Goal: Information Seeking & Learning: Learn about a topic

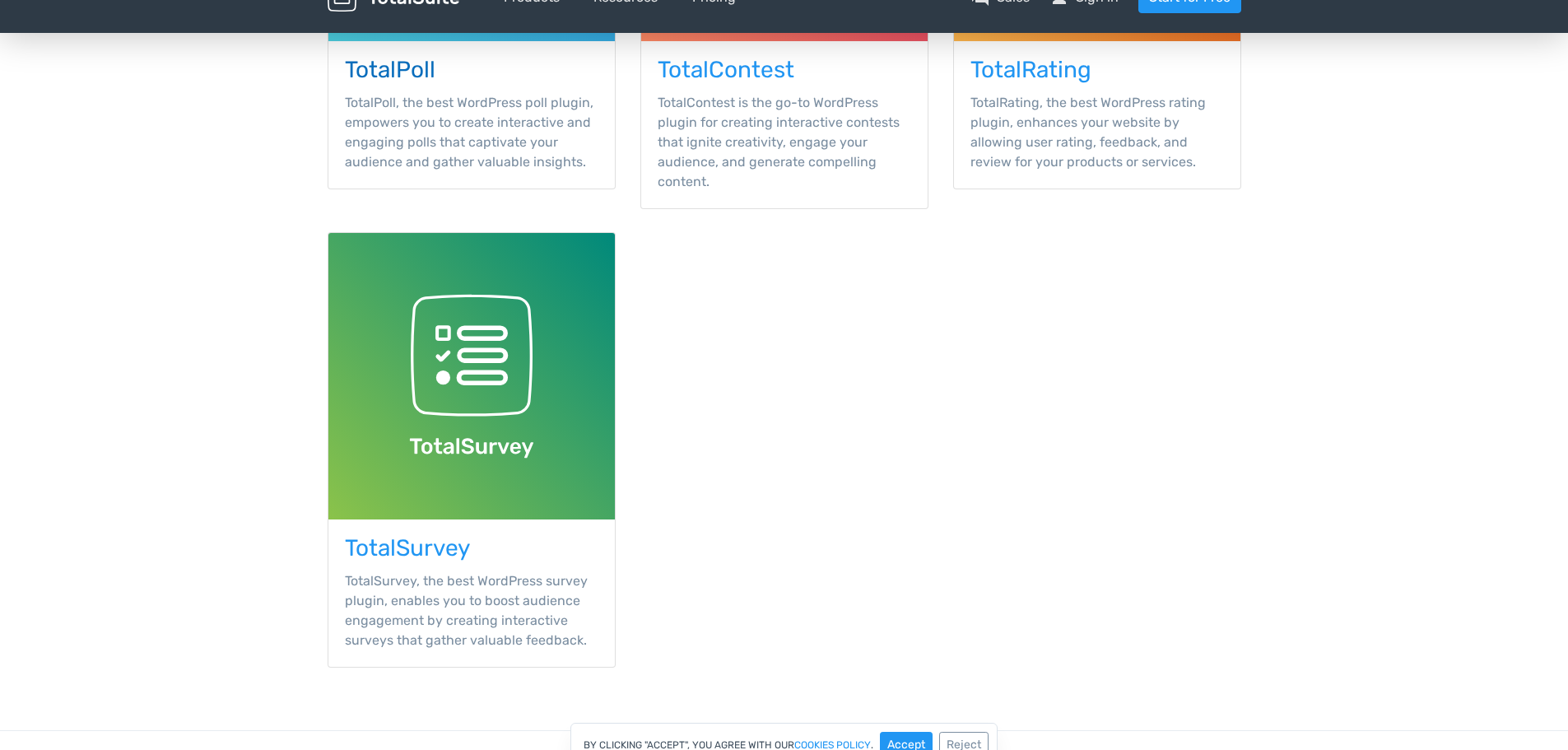
scroll to position [577, 0]
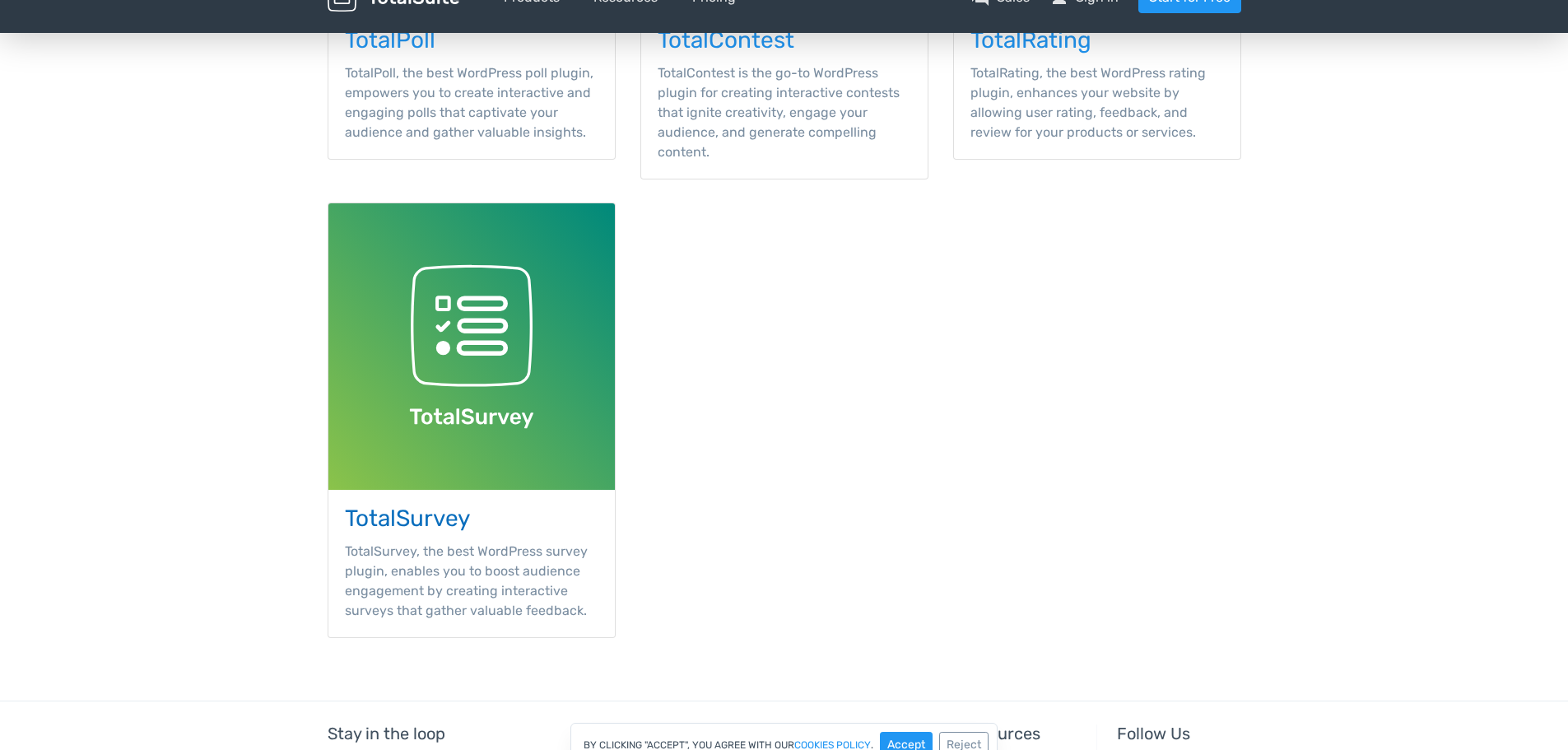
click at [452, 404] on img at bounding box center [471, 346] width 287 height 287
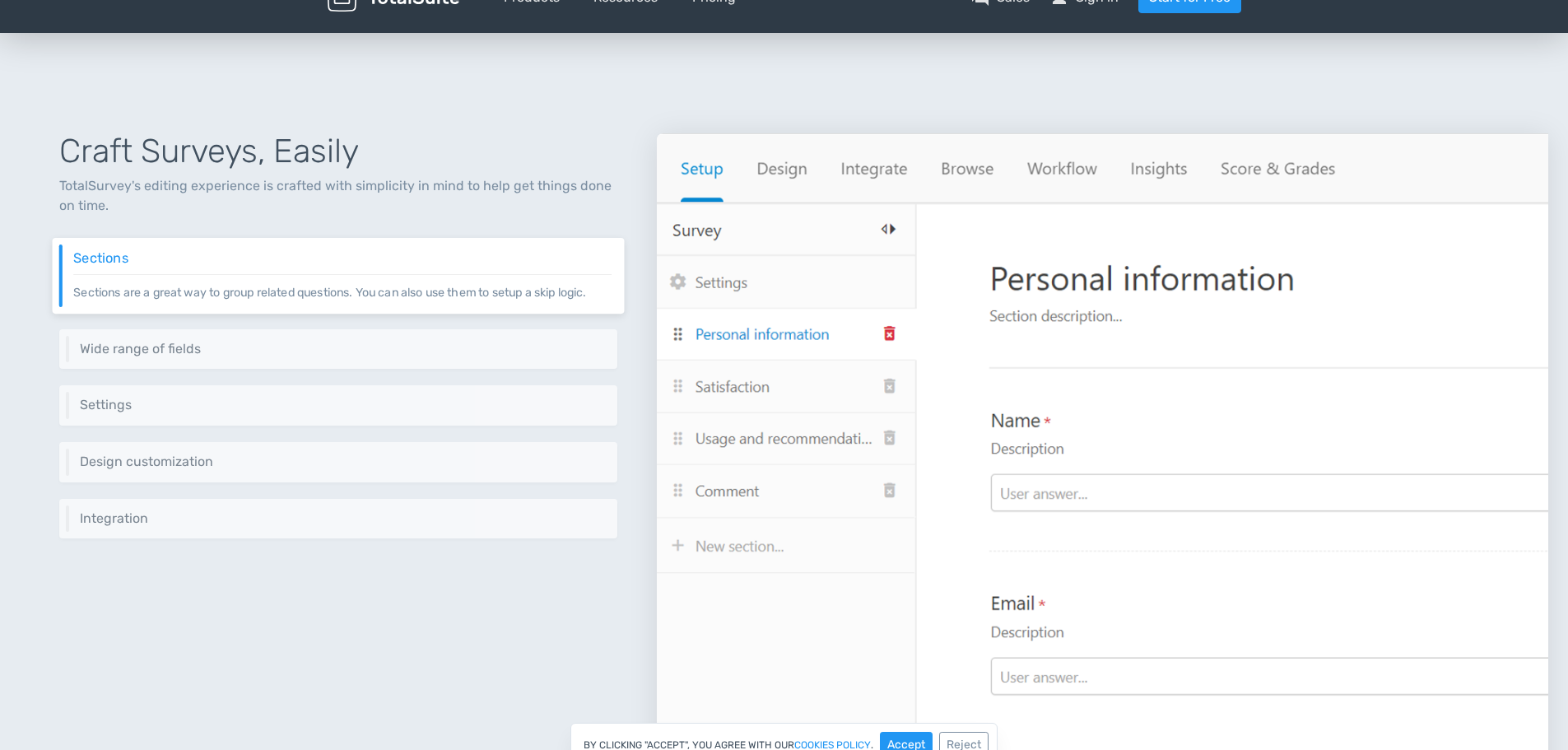
scroll to position [659, 0]
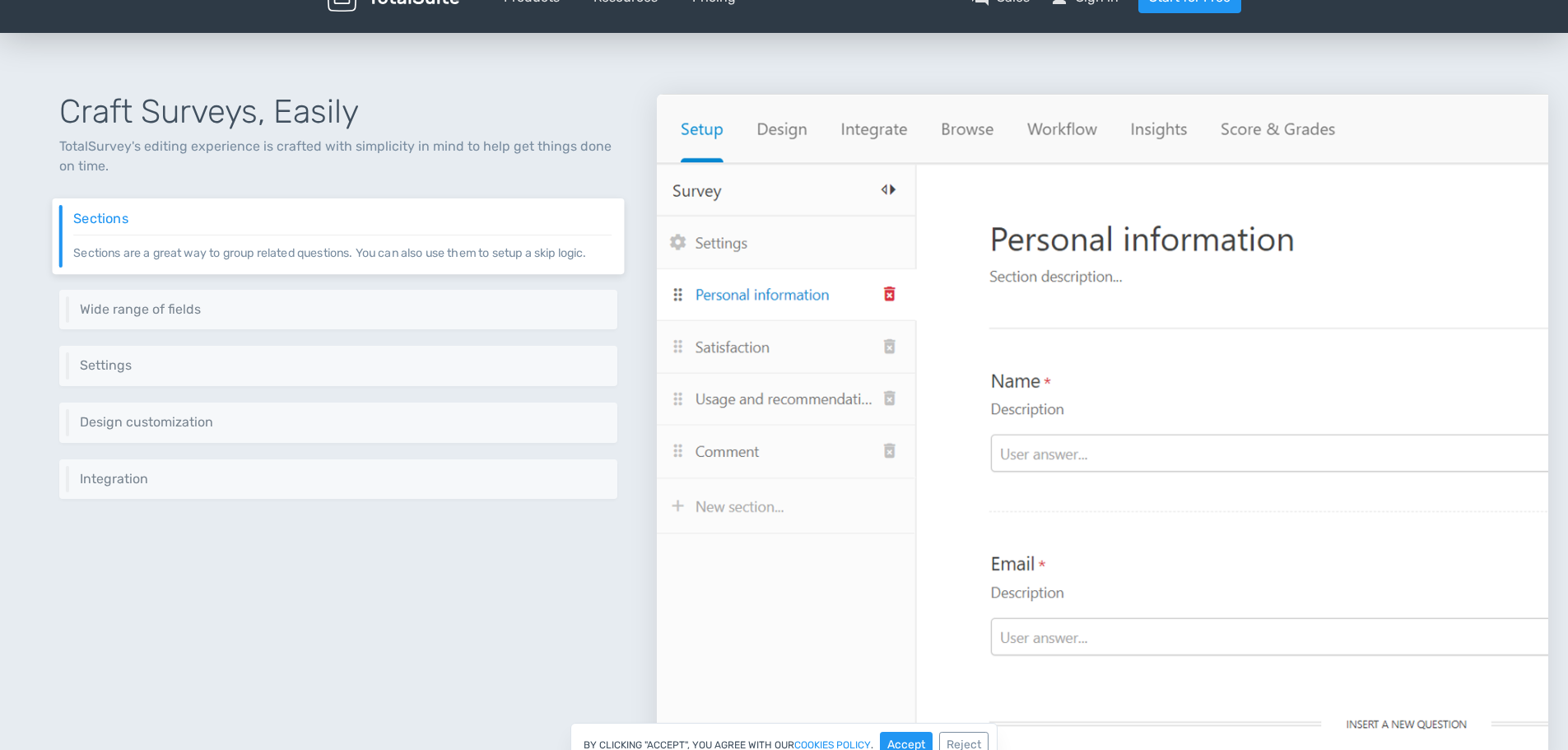
click at [1052, 510] on img at bounding box center [1102, 432] width 892 height 676
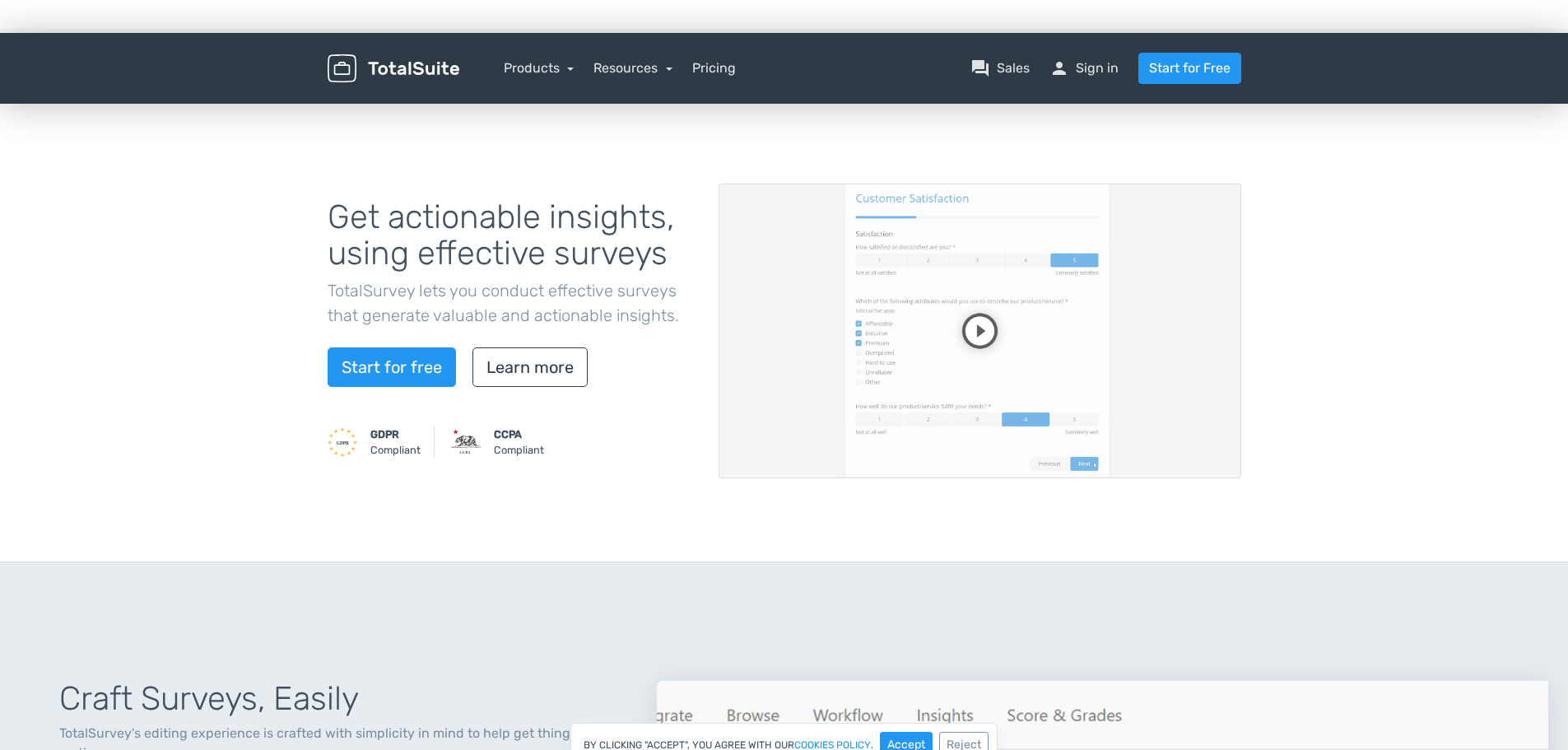
scroll to position [0, 0]
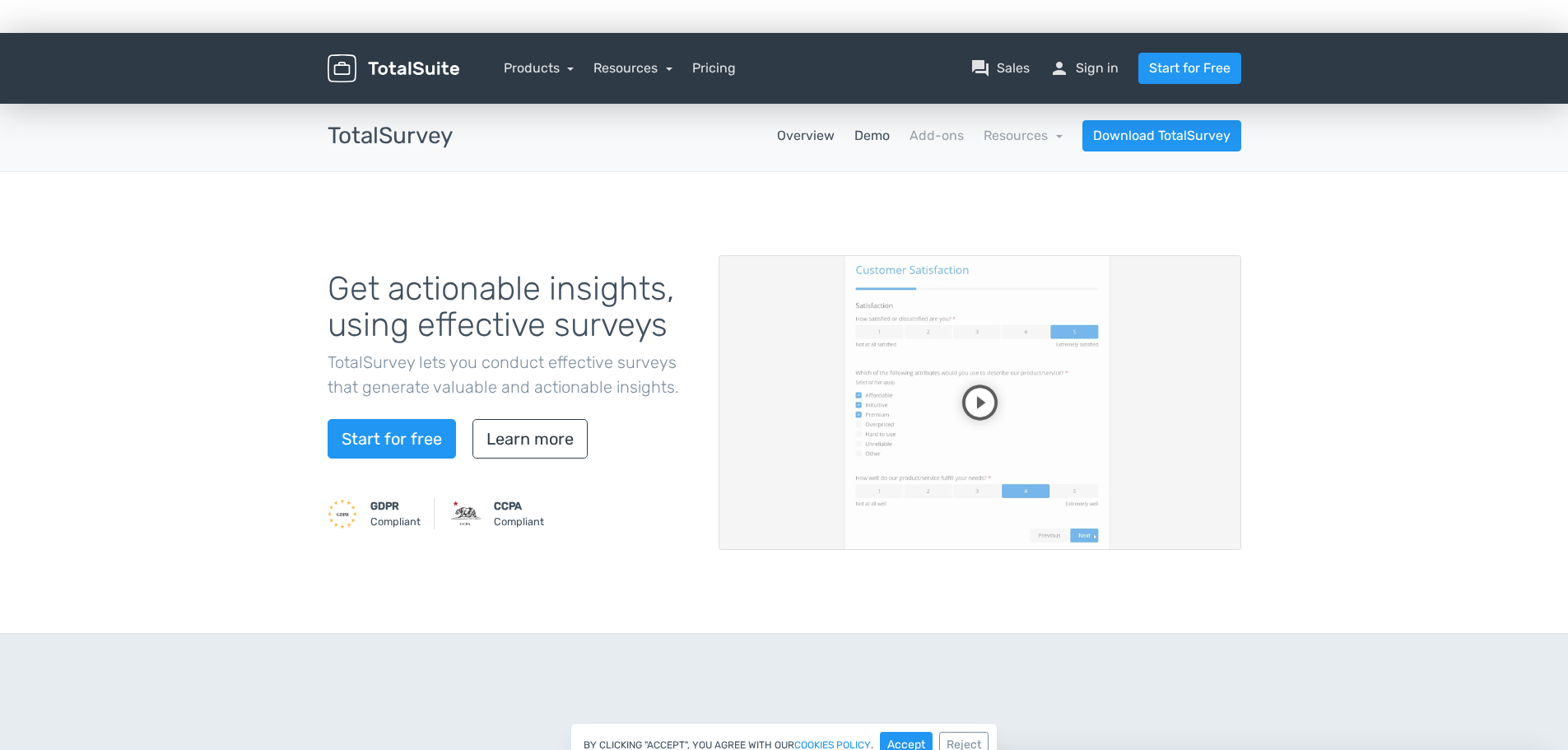
click at [882, 137] on link "Demo" at bounding box center [872, 136] width 36 height 20
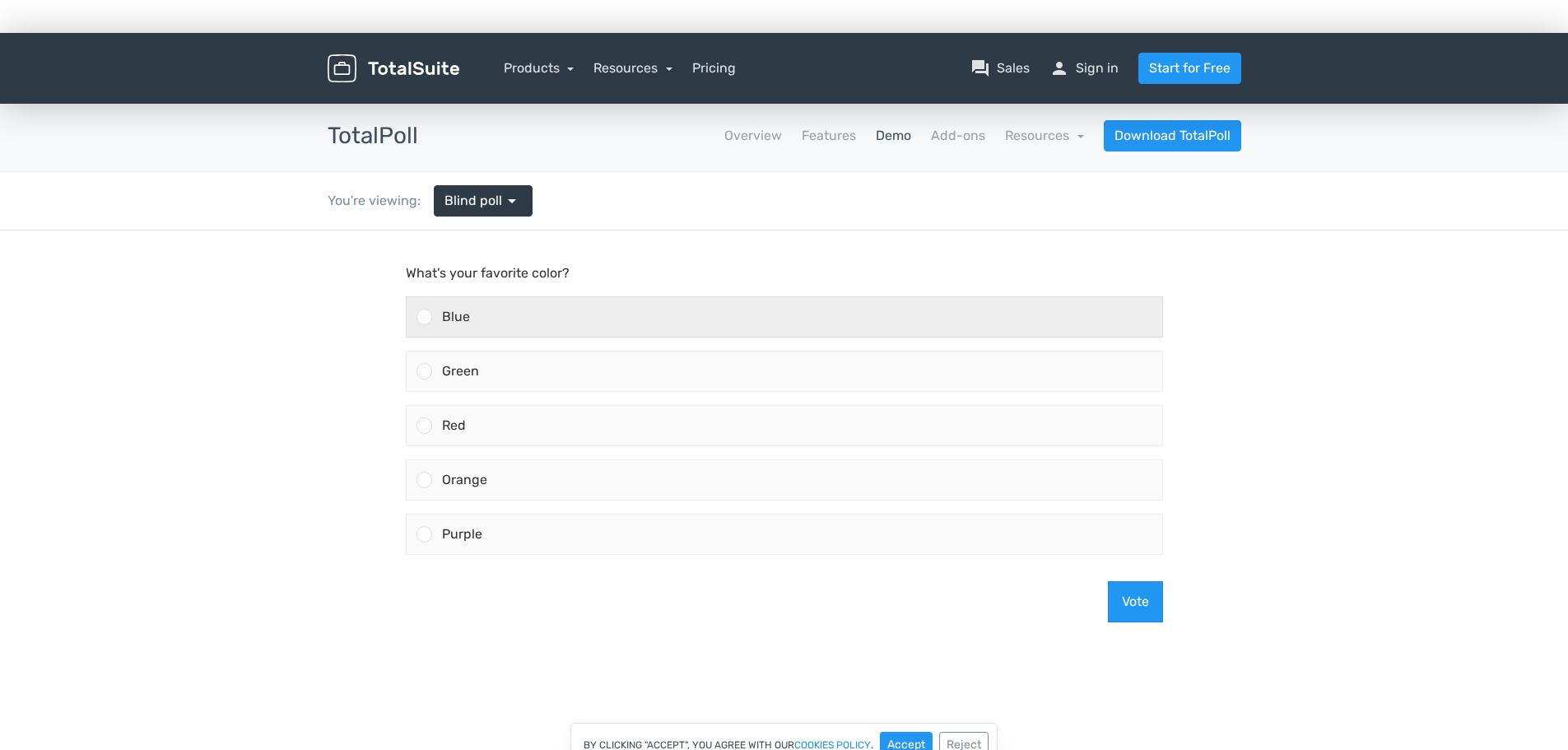
click at [549, 320] on div "Blue" at bounding box center [797, 317] width 730 height 40
click at [424, 317] on input "Blue" at bounding box center [424, 317] width 0 height 0
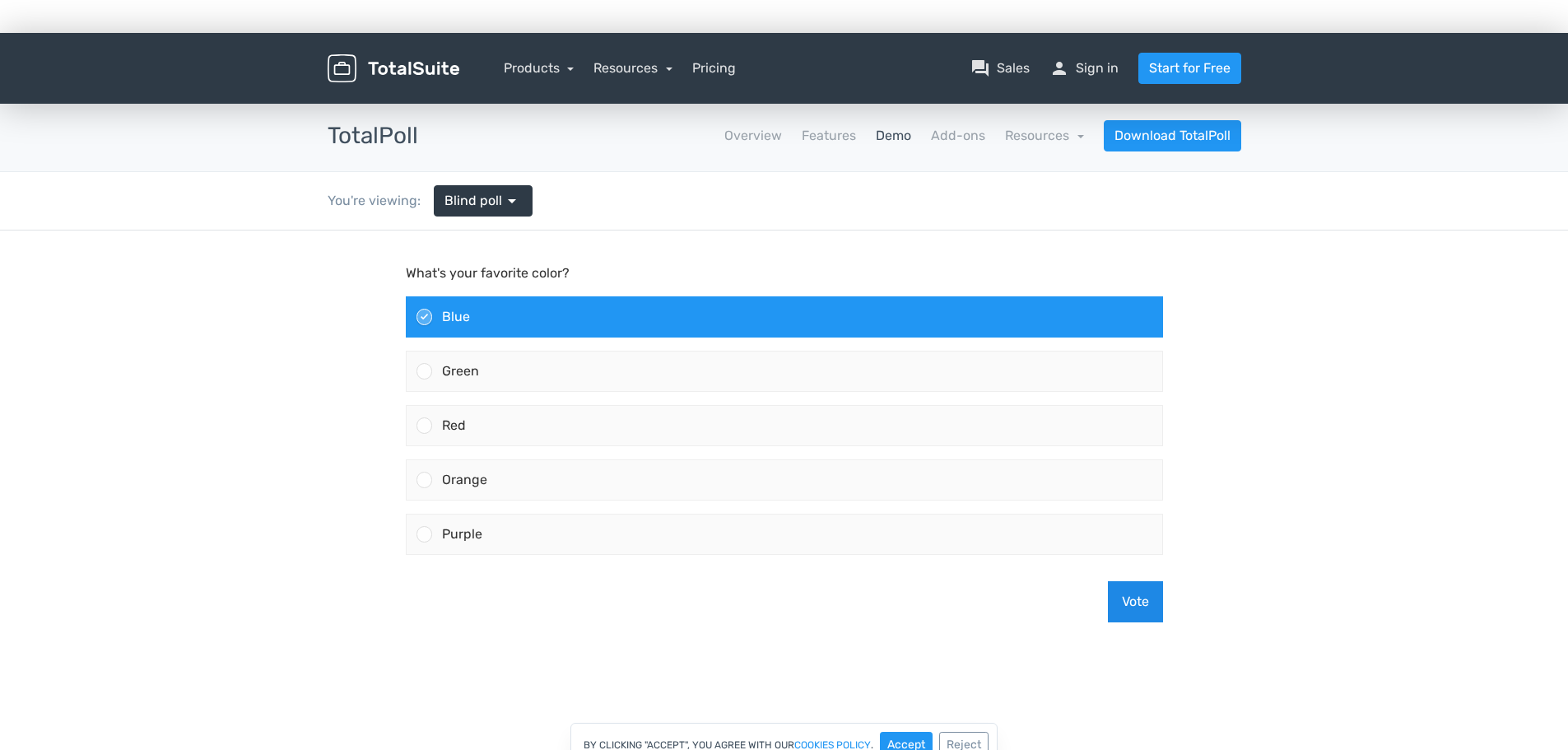
click at [1135, 602] on button "Vote" at bounding box center [1135, 602] width 55 height 41
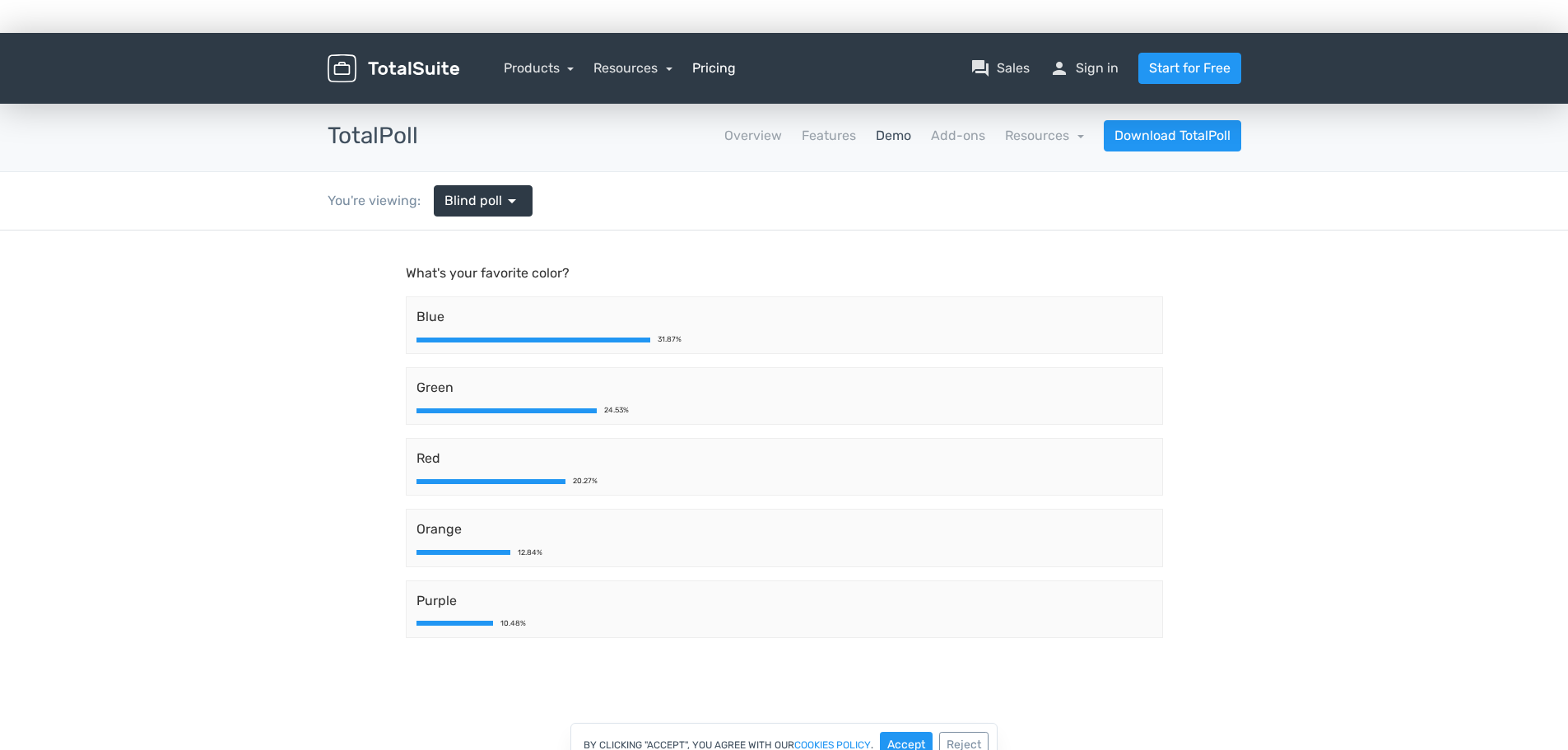
click at [723, 74] on link "Pricing" at bounding box center [714, 68] width 43 height 20
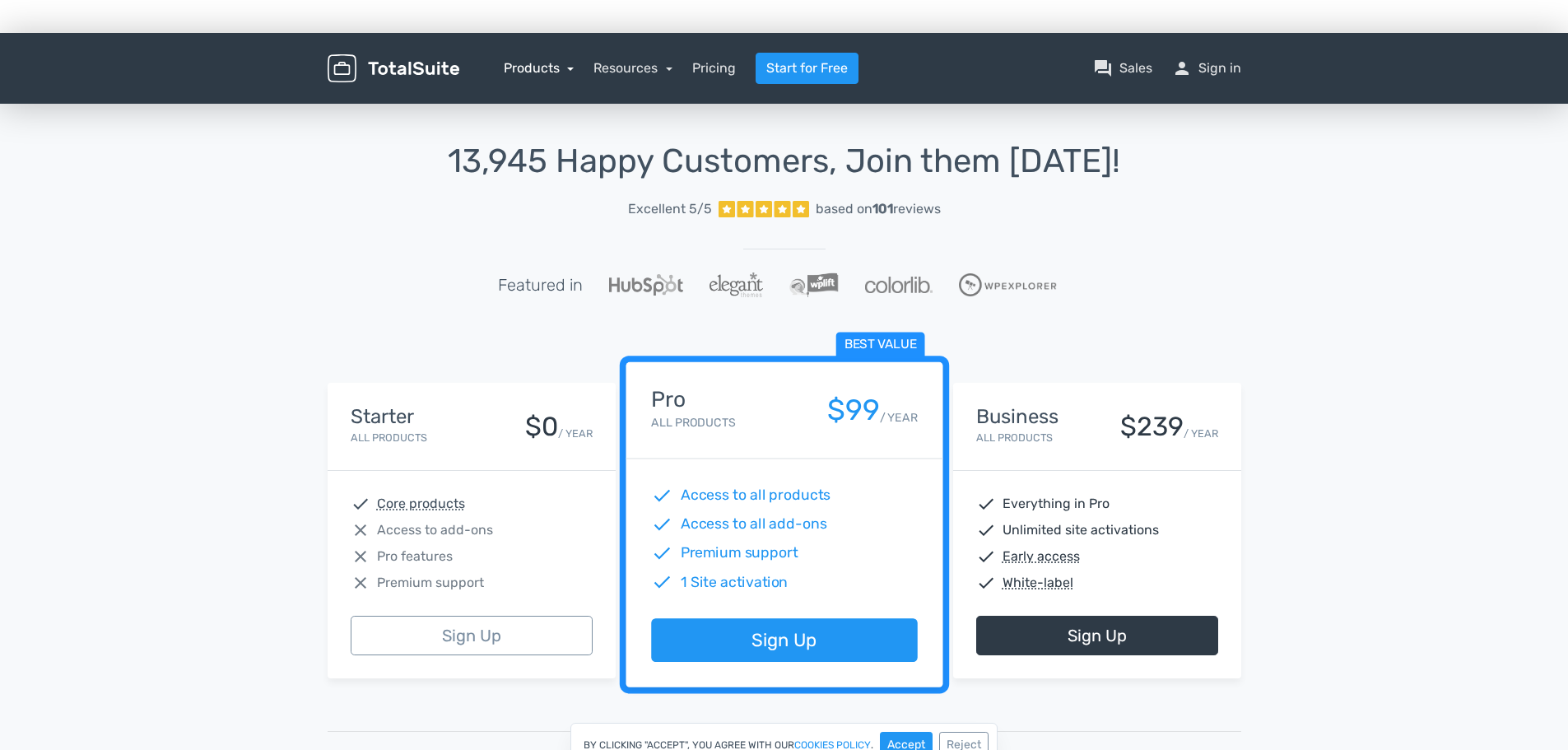
click at [528, 63] on link "Products" at bounding box center [539, 68] width 71 height 16
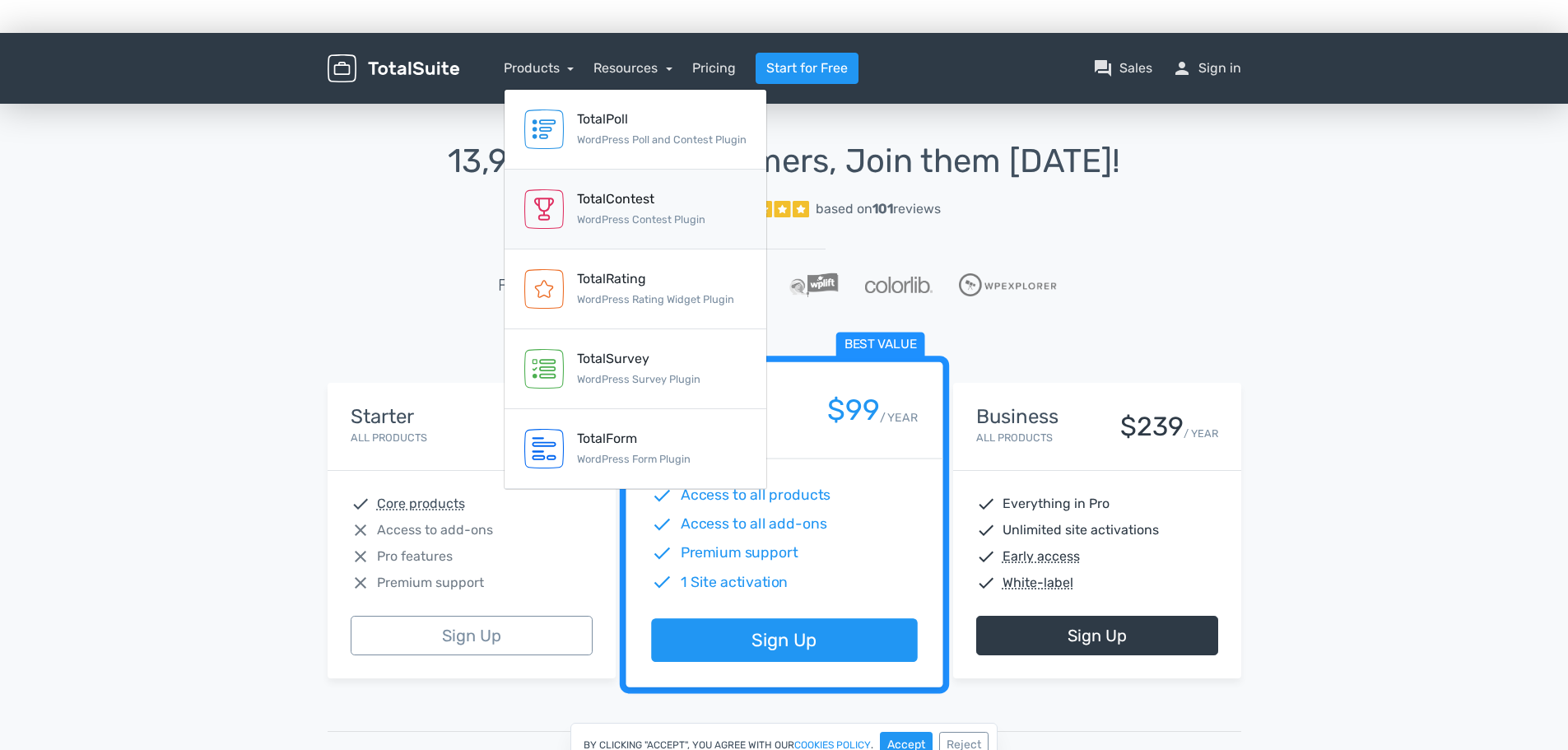
click at [594, 198] on div "TotalContest" at bounding box center [641, 199] width 129 height 20
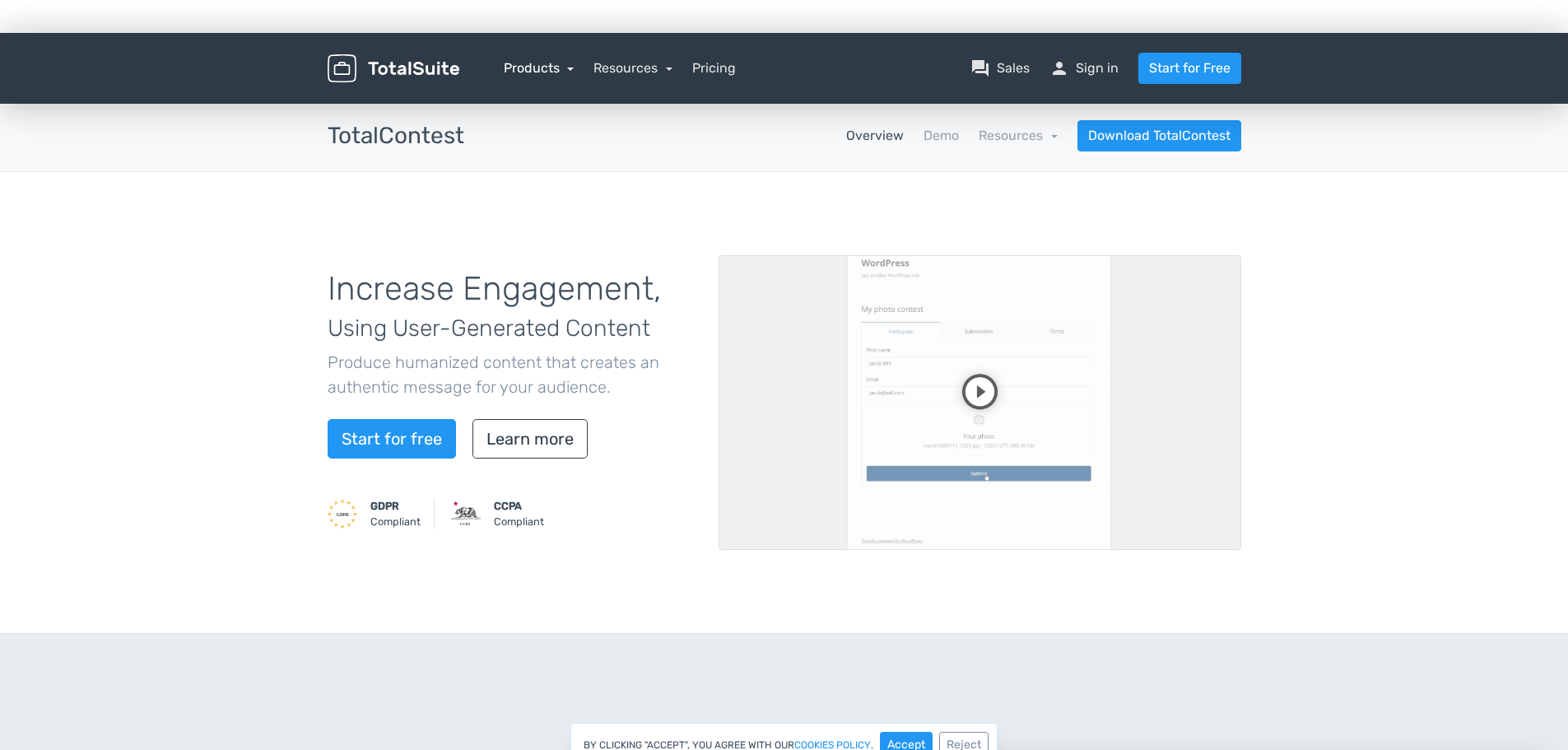
click at [543, 70] on link "Products" at bounding box center [539, 68] width 71 height 16
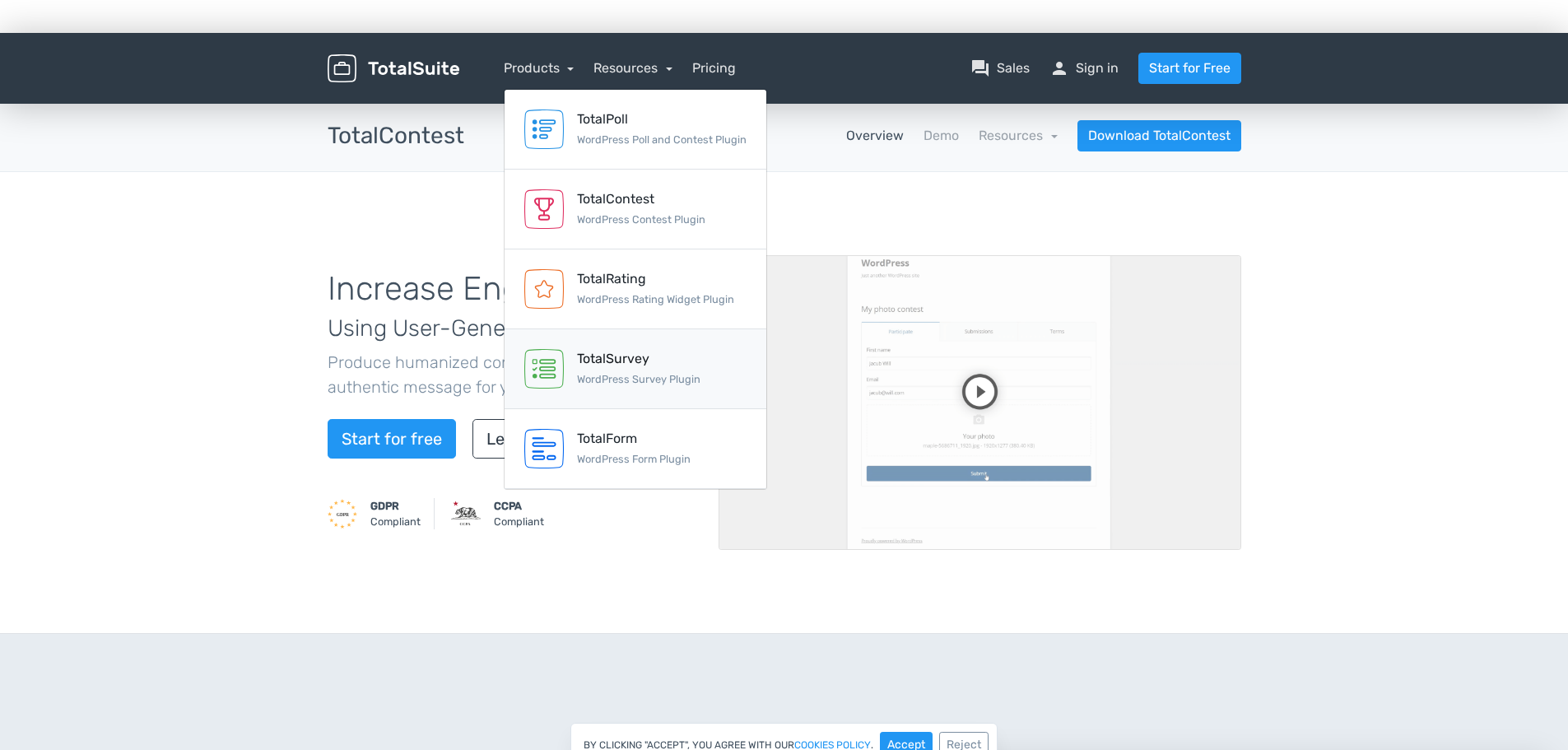
click at [609, 366] on div "TotalSurvey" at bounding box center [638, 359] width 123 height 20
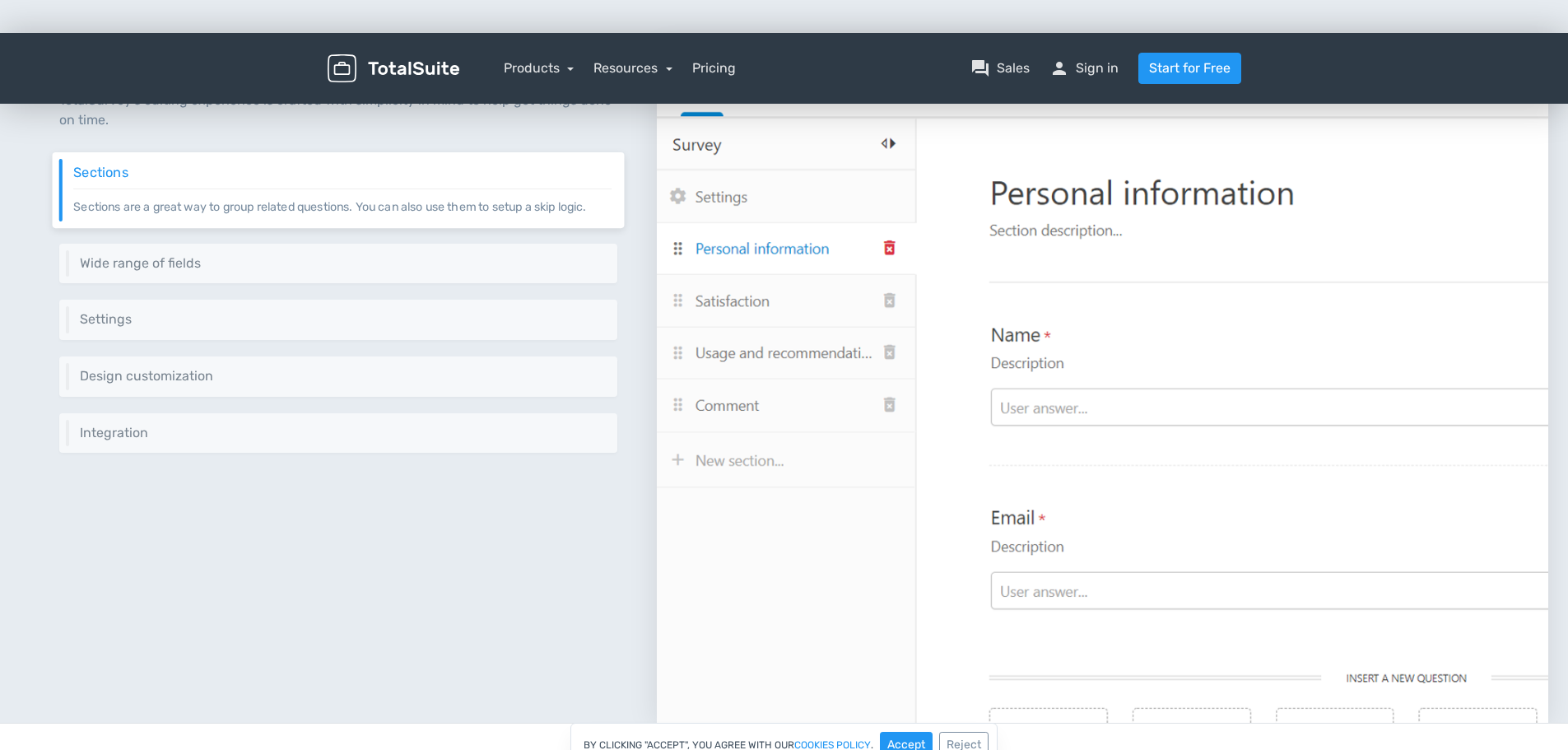
scroll to position [577, 0]
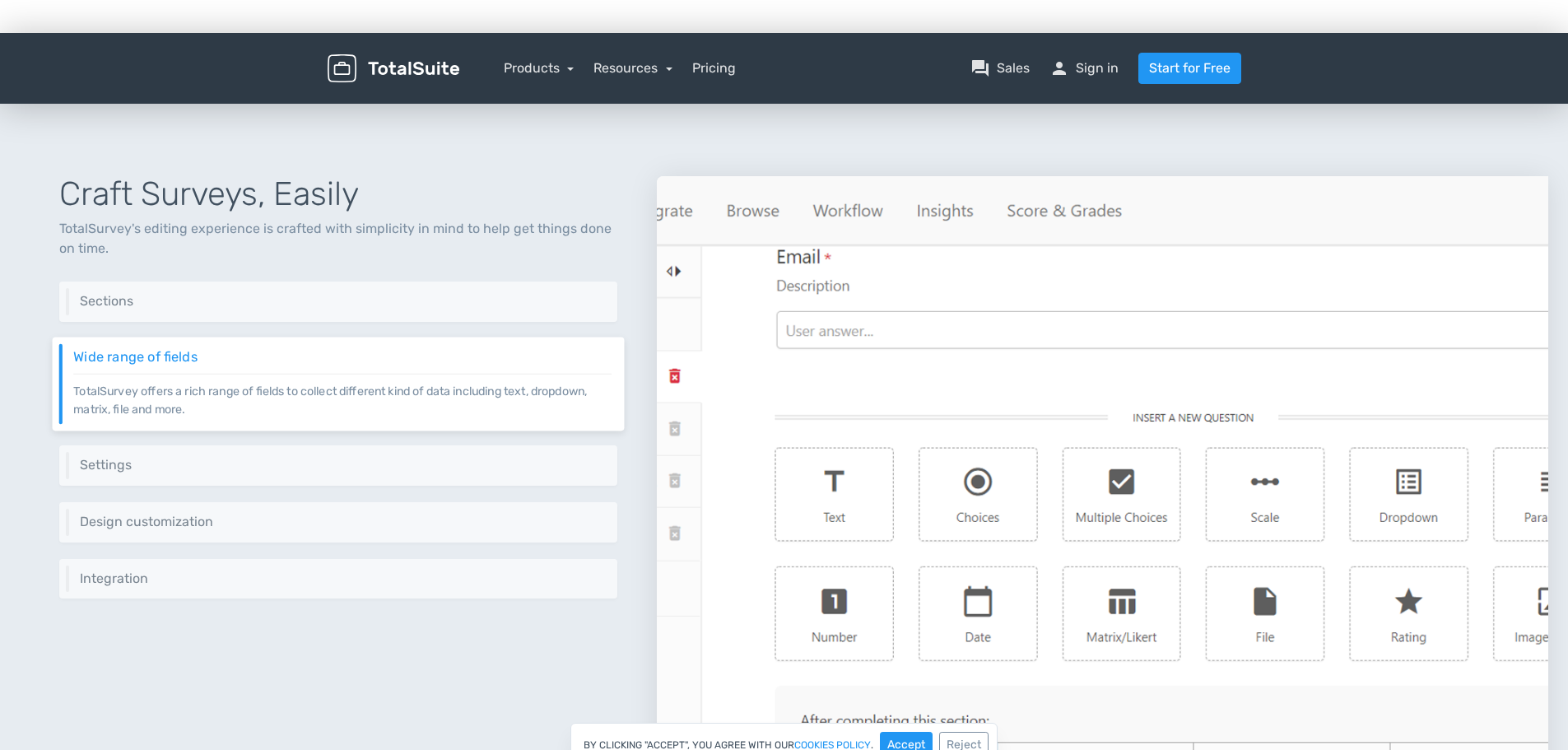
click at [805, 222] on img at bounding box center [1102, 514] width 892 height 676
click at [862, 211] on img at bounding box center [1102, 514] width 892 height 676
click at [432, 455] on div "Settings Control different aspects of your survey via a set of settings like we…" at bounding box center [339, 466] width 572 height 41
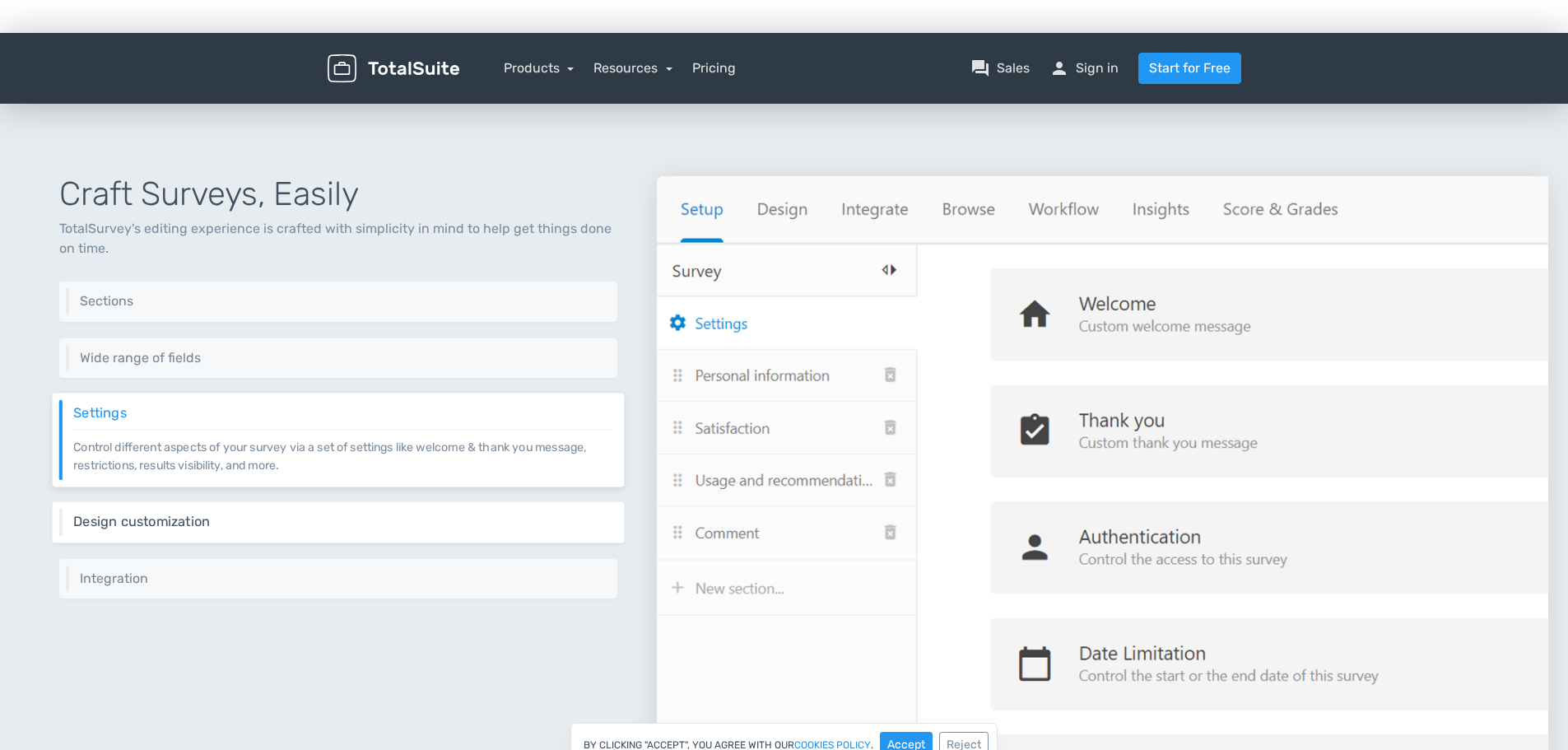
click at [400, 512] on div "Design customization Customize your survey to match your brand through various …" at bounding box center [339, 522] width 572 height 41
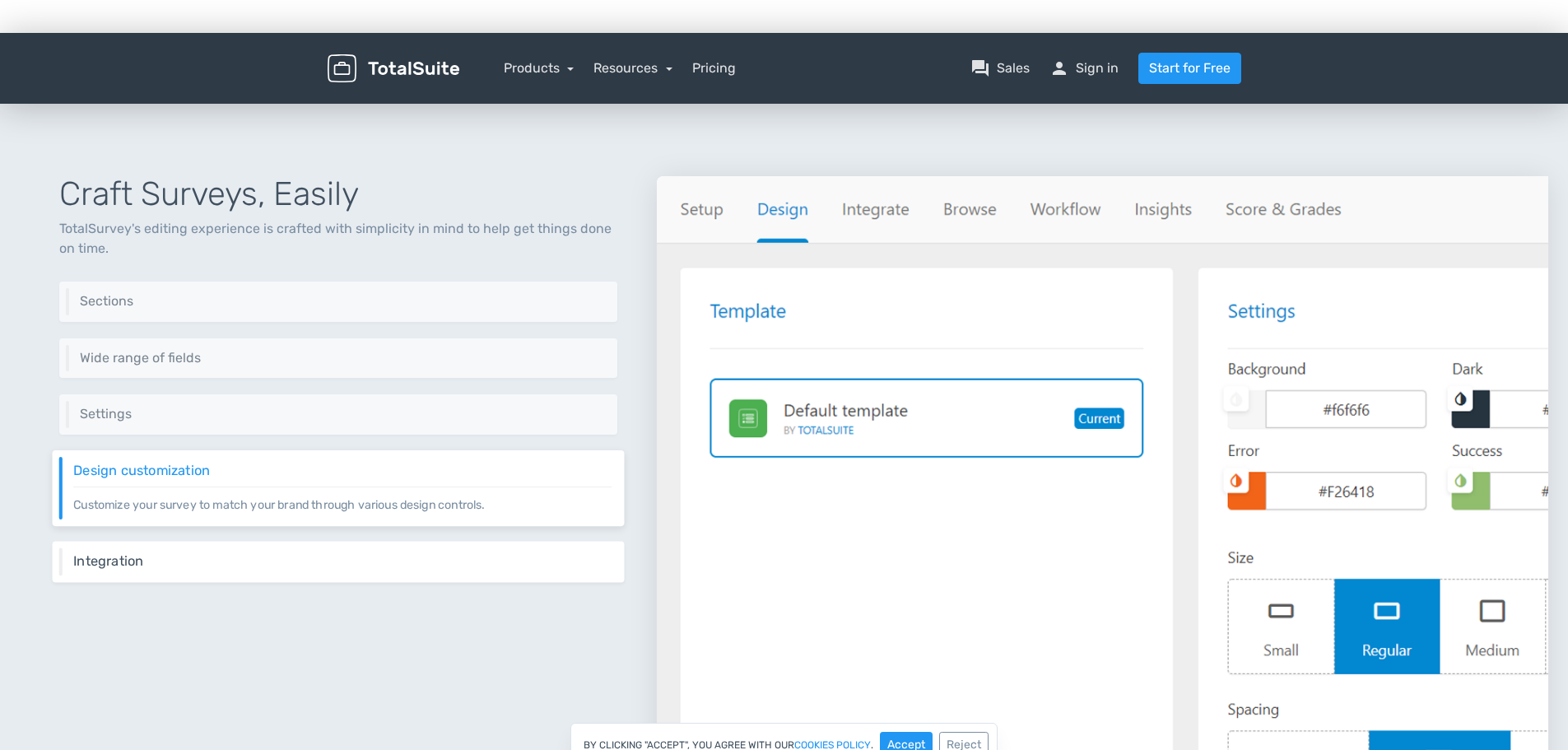
click at [399, 548] on div "Integration Integrate your survey virtually everywhere on your website using sh…" at bounding box center [339, 562] width 572 height 41
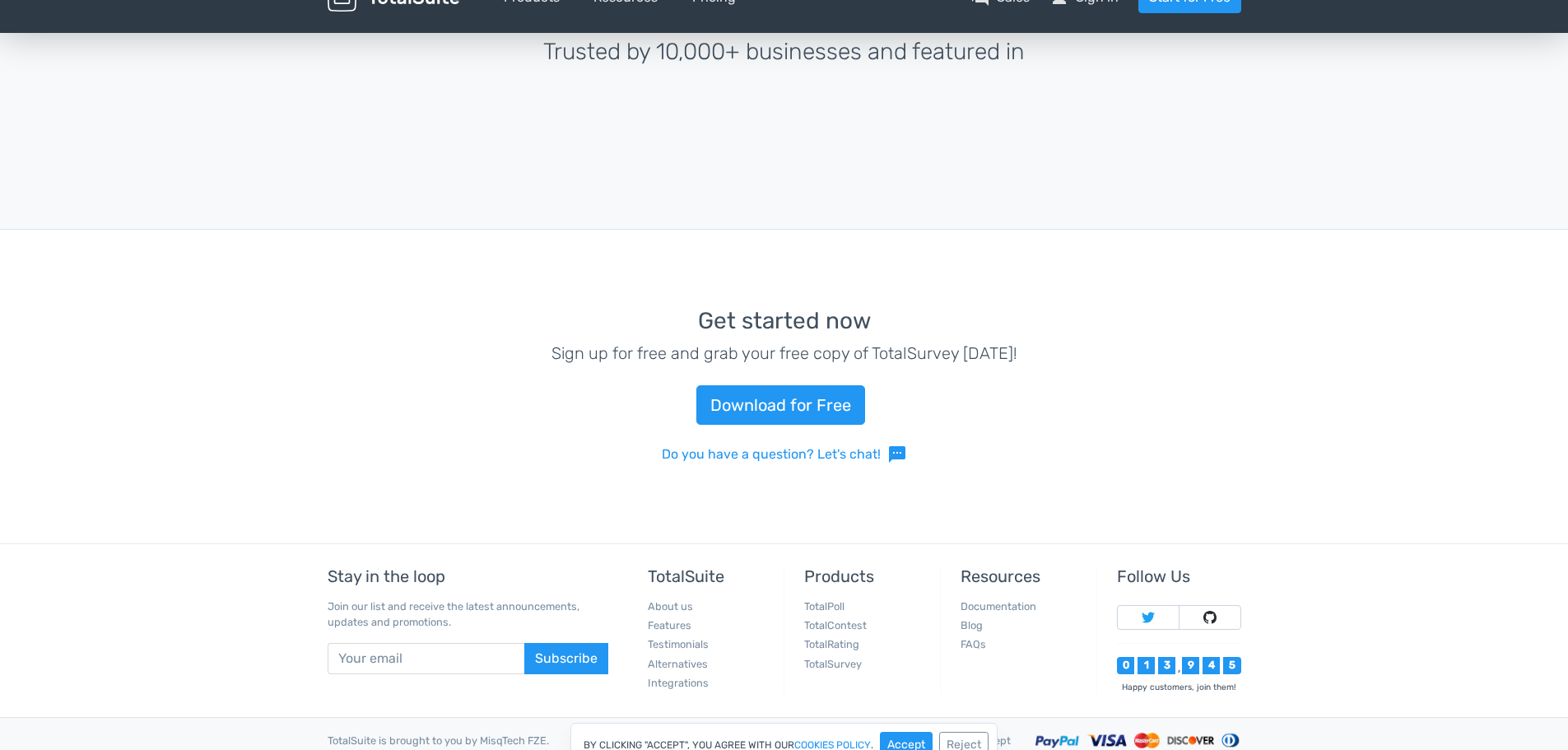
scroll to position [3515, 0]
